Goal: Transaction & Acquisition: Purchase product/service

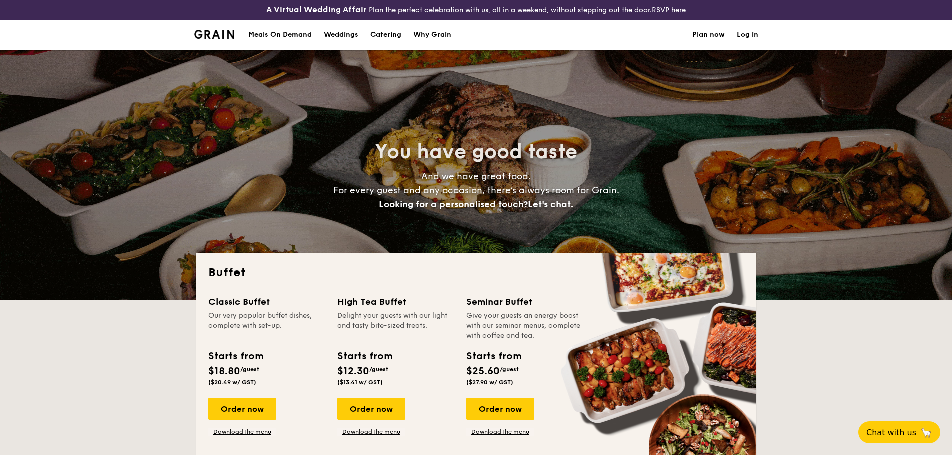
select select
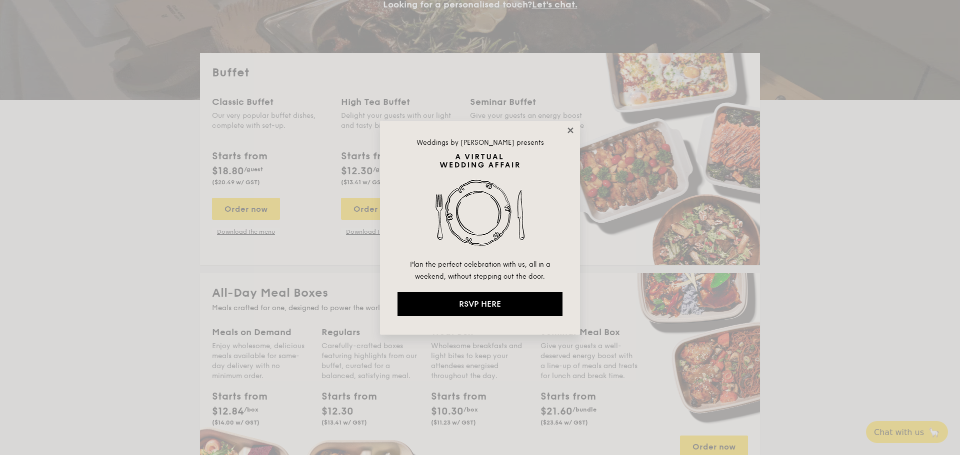
click at [574, 129] on icon at bounding box center [570, 130] width 9 height 9
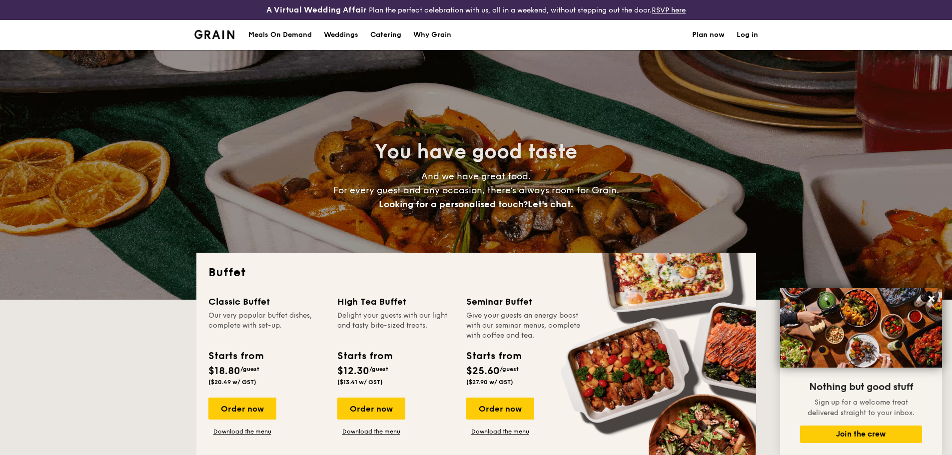
click at [389, 37] on h1 "Catering" at bounding box center [385, 35] width 31 height 30
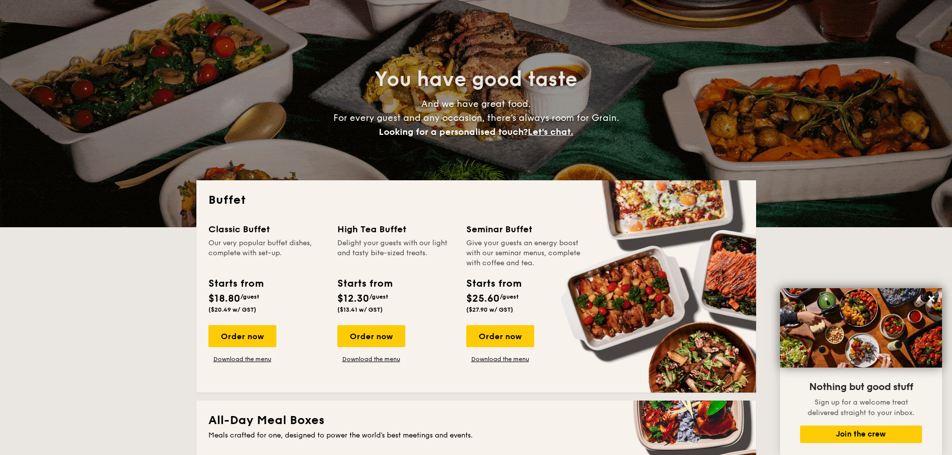
scroll to position [150, 0]
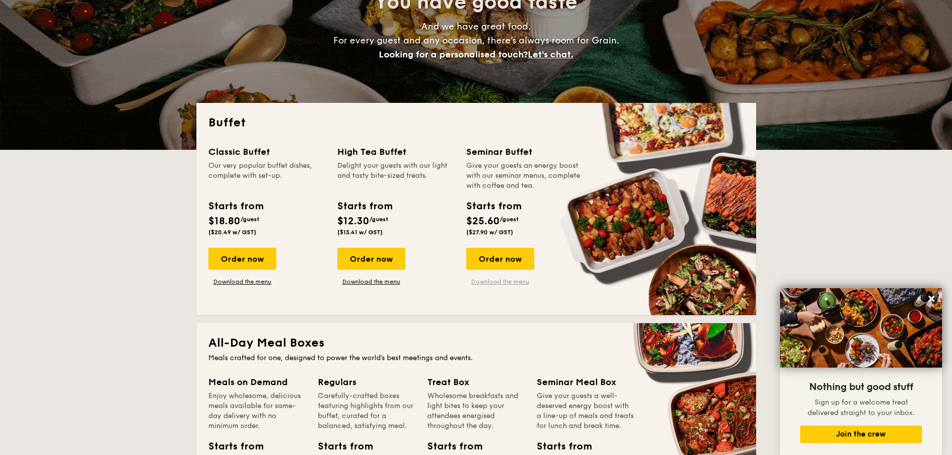
click at [510, 280] on link "Download the menu" at bounding box center [500, 282] width 68 height 8
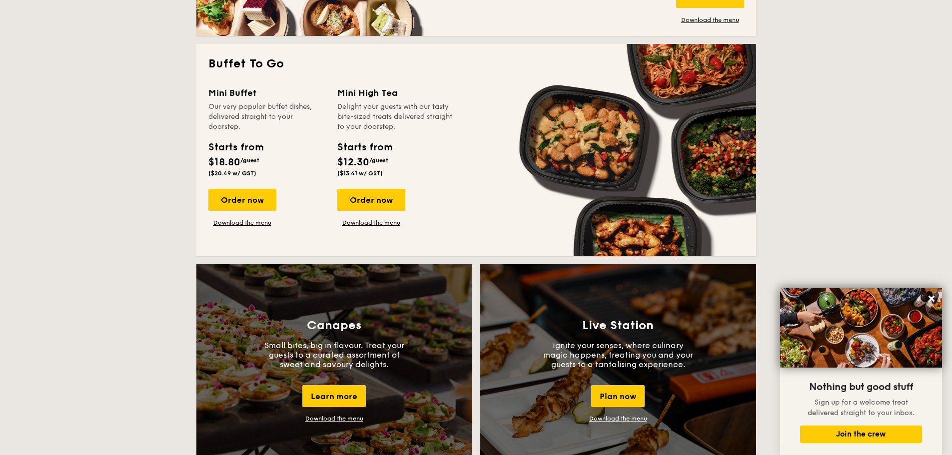
scroll to position [800, 0]
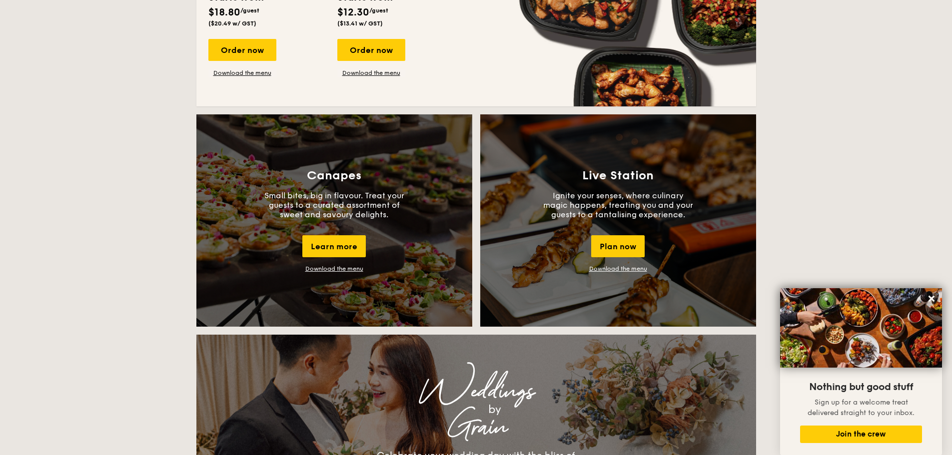
click at [629, 268] on link "Download the menu" at bounding box center [618, 268] width 58 height 7
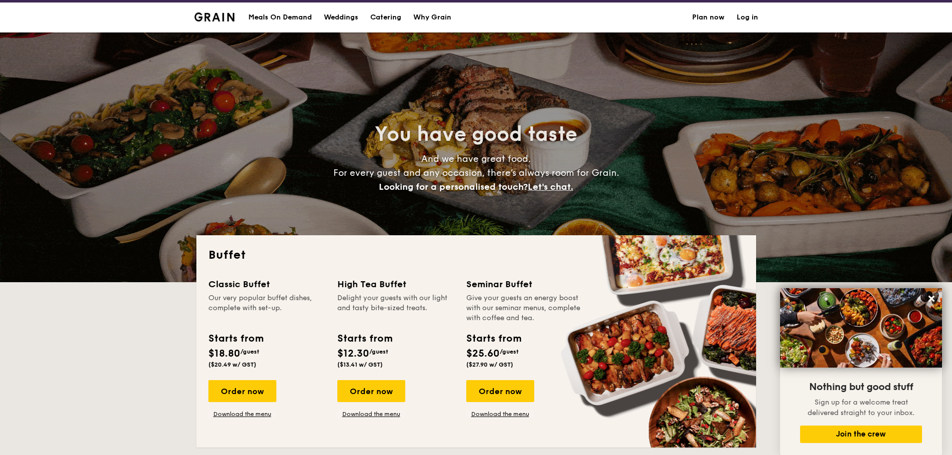
scroll to position [0, 0]
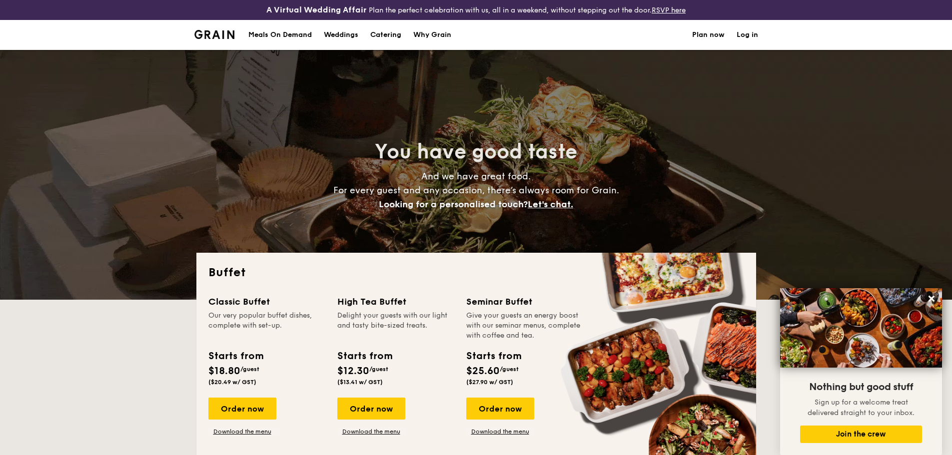
click at [220, 31] on img at bounding box center [214, 34] width 40 height 9
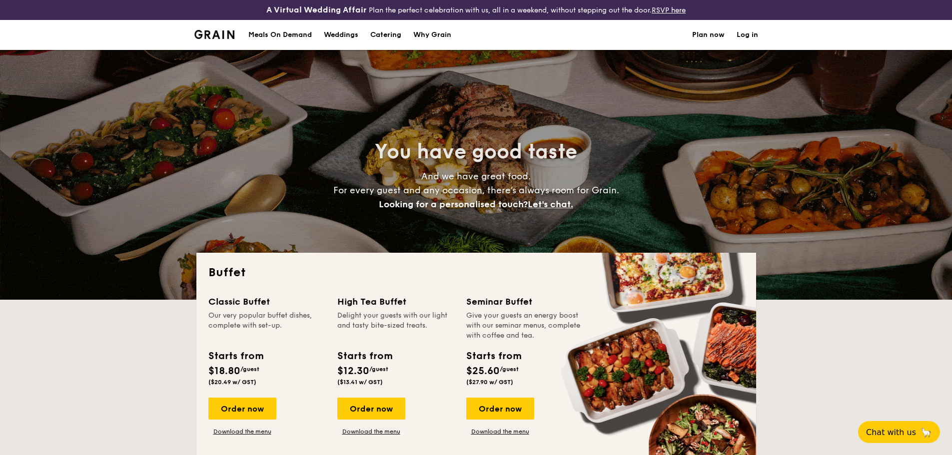
select select
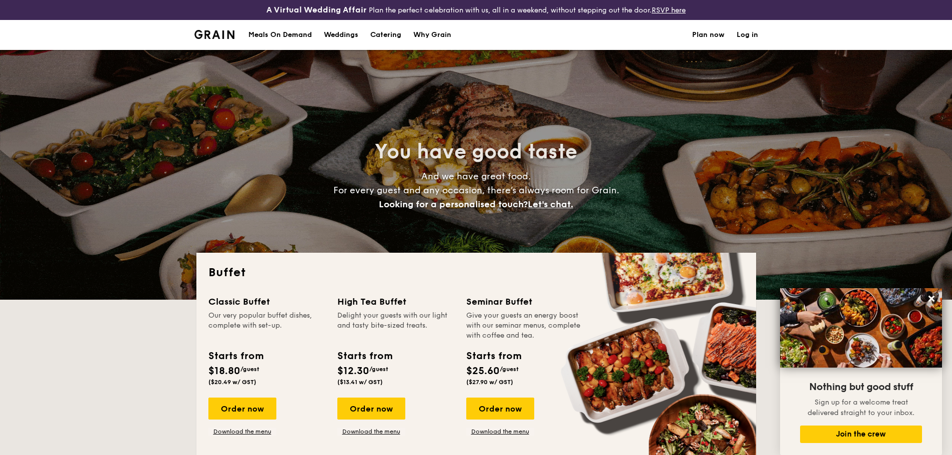
click at [395, 34] on h1 "Catering" at bounding box center [385, 35] width 31 height 30
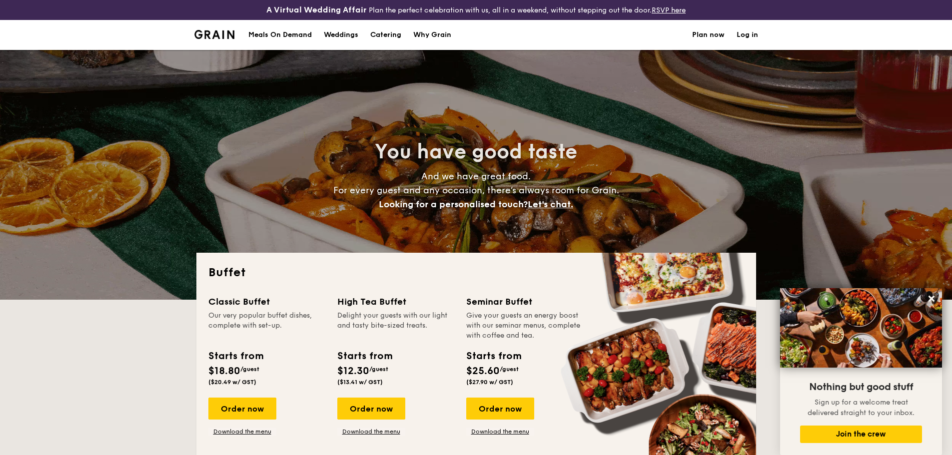
click at [205, 32] on img at bounding box center [214, 34] width 40 height 9
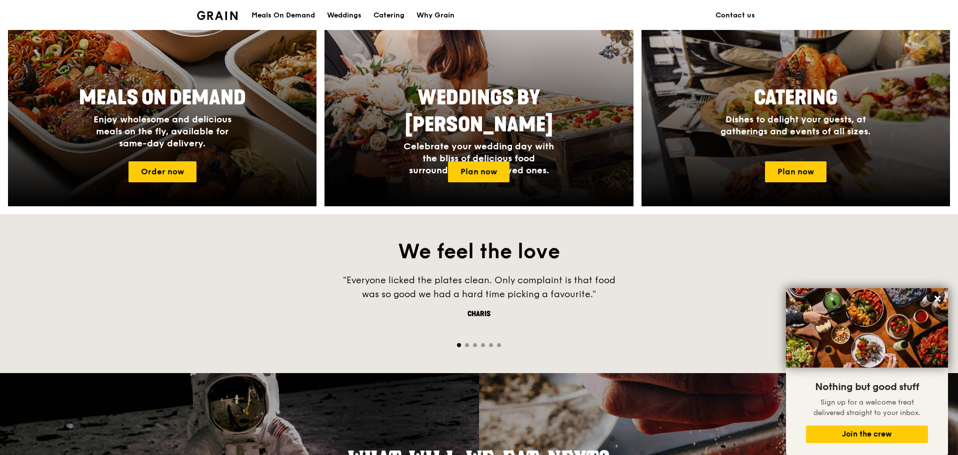
scroll to position [350, 0]
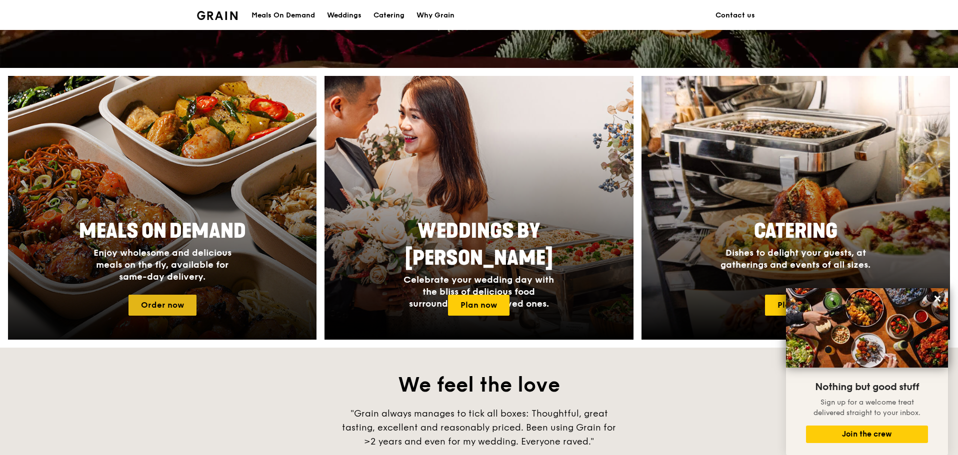
click at [165, 302] on link "Order now" at bounding box center [162, 305] width 68 height 21
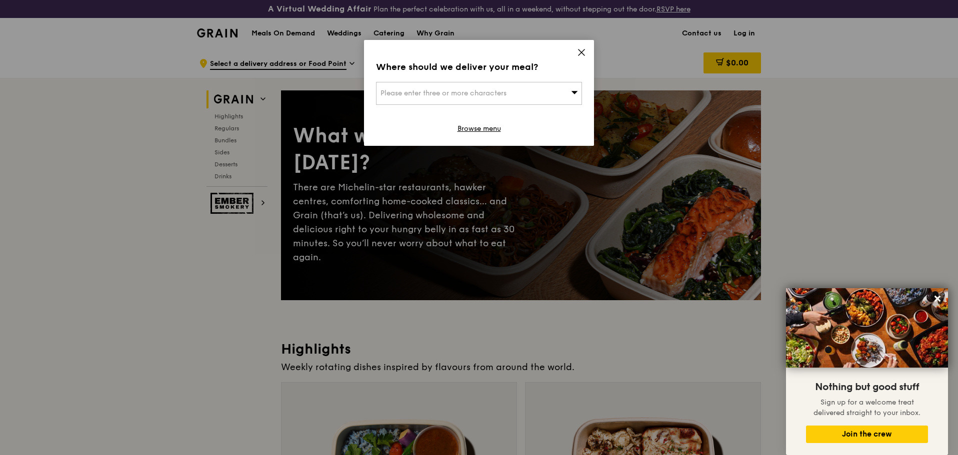
click at [585, 52] on icon at bounding box center [581, 52] width 9 height 9
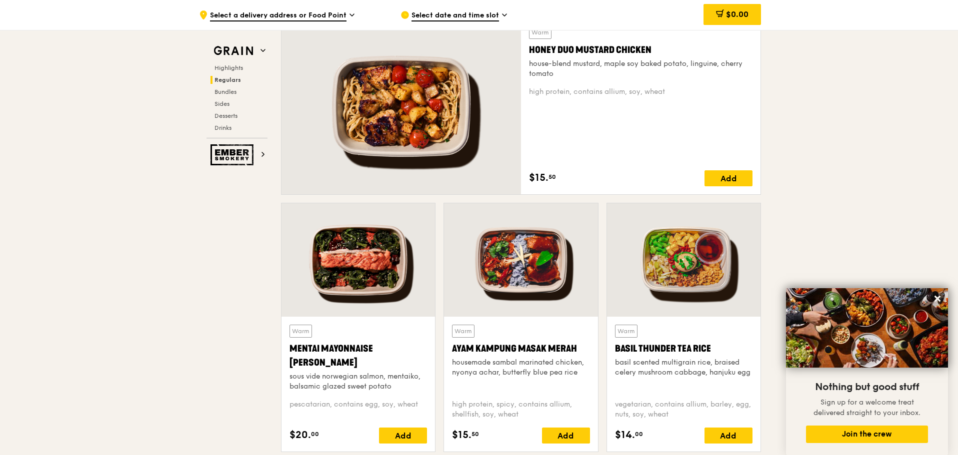
scroll to position [950, 0]
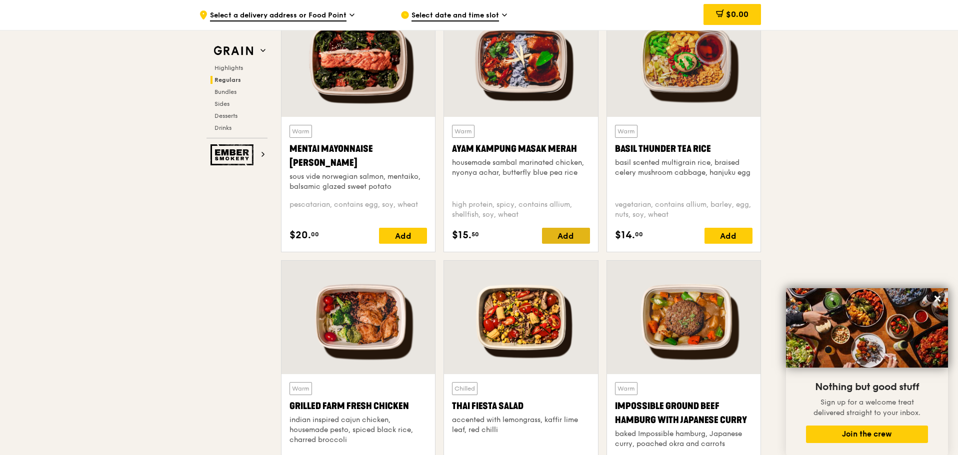
click at [567, 231] on div "Add" at bounding box center [566, 236] width 48 height 16
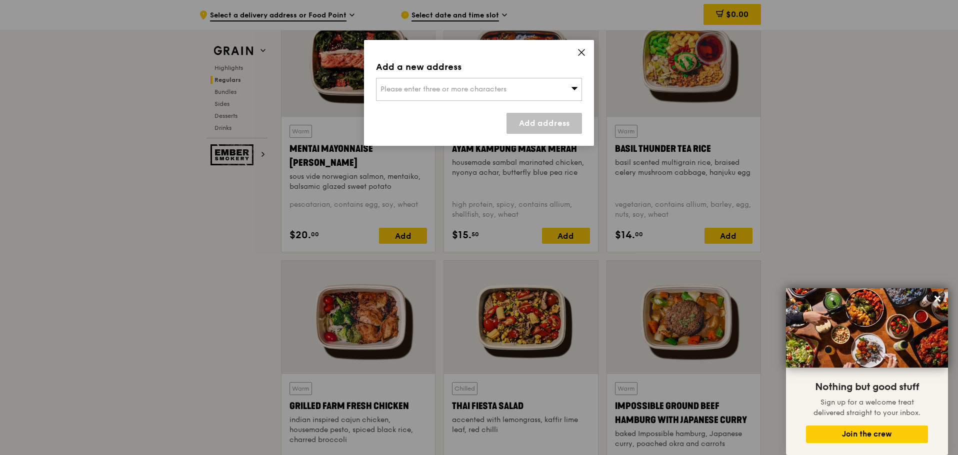
click at [525, 89] on div "Please enter three or more characters" at bounding box center [479, 89] width 206 height 23
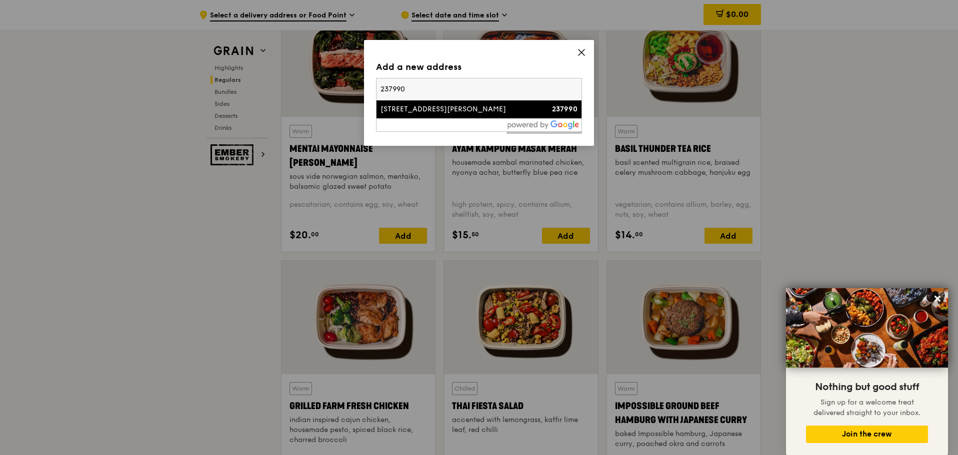
type input "237990"
click at [471, 112] on div "6 Martin Place" at bounding box center [454, 109] width 148 height 10
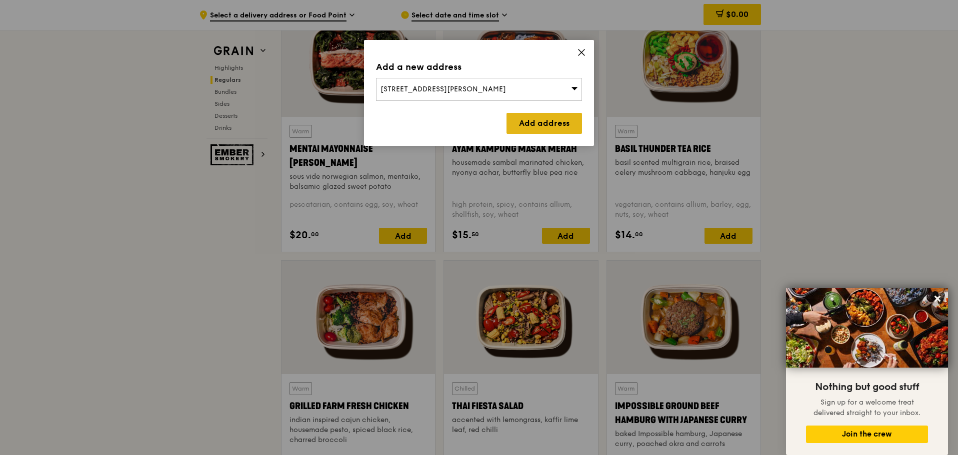
click at [539, 129] on link "Add address" at bounding box center [543, 123] width 75 height 21
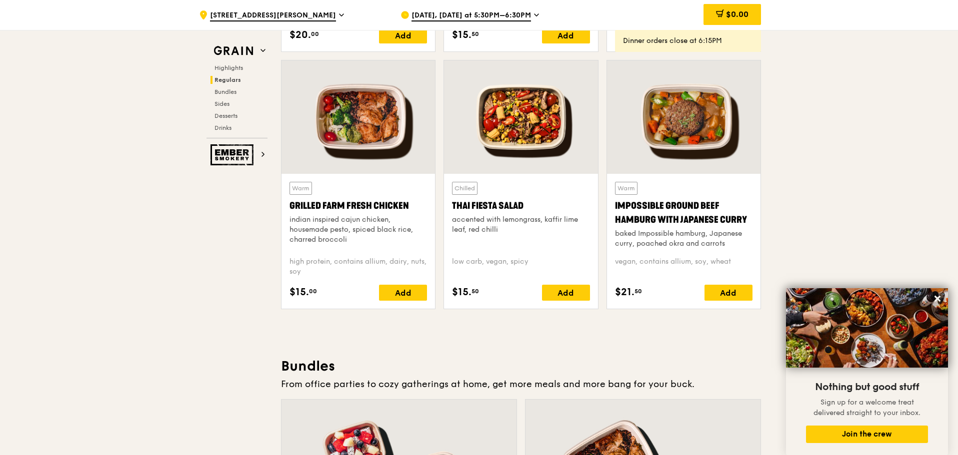
scroll to position [1300, 0]
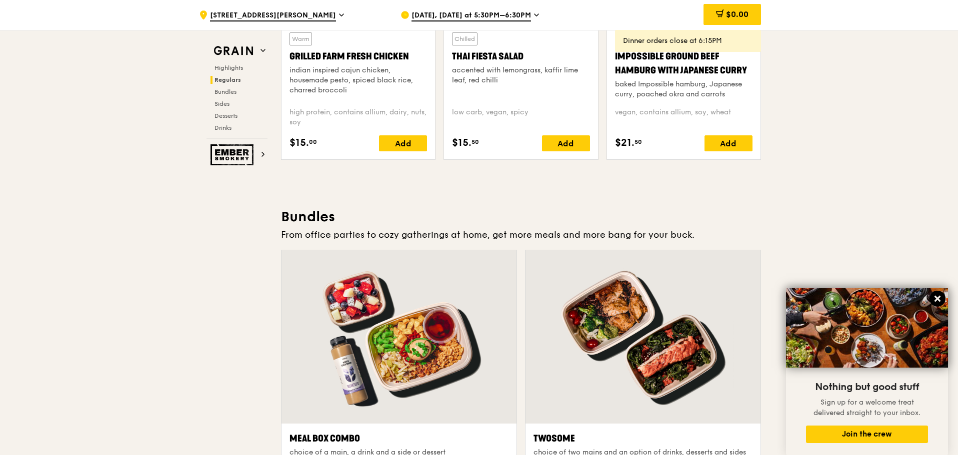
click at [936, 296] on icon at bounding box center [937, 298] width 9 height 9
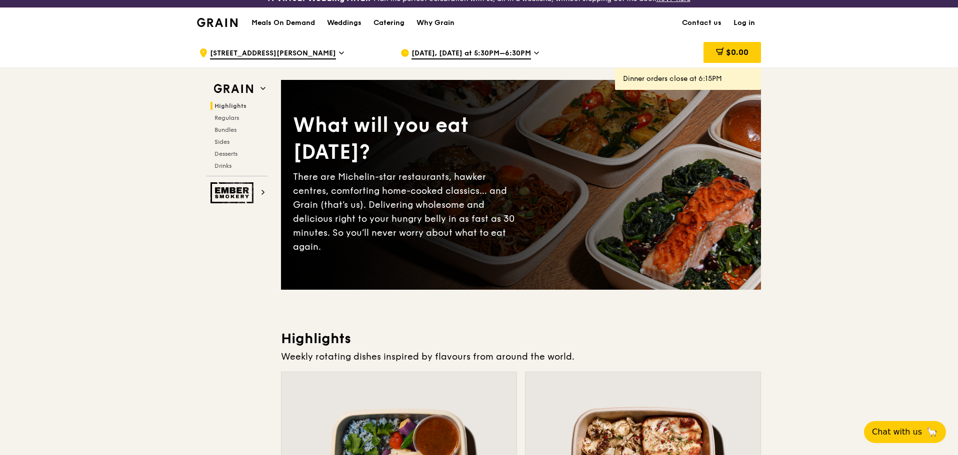
scroll to position [0, 0]
